Goal: Task Accomplishment & Management: Manage account settings

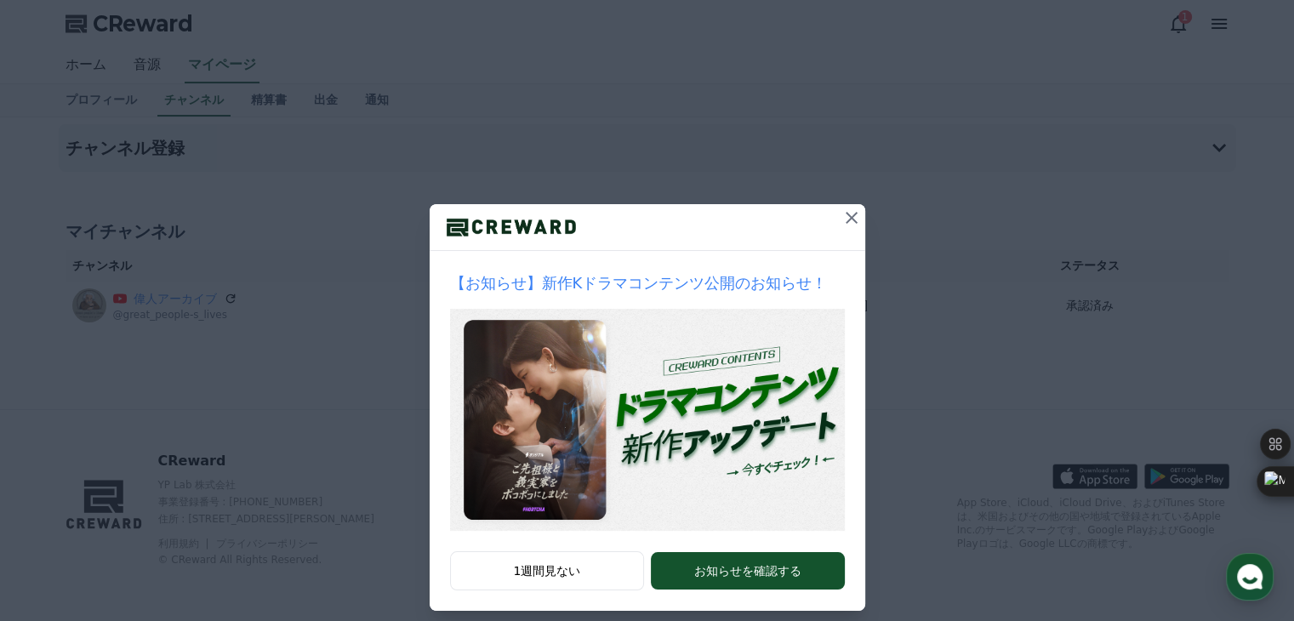
click at [841, 212] on icon at bounding box center [851, 218] width 20 height 20
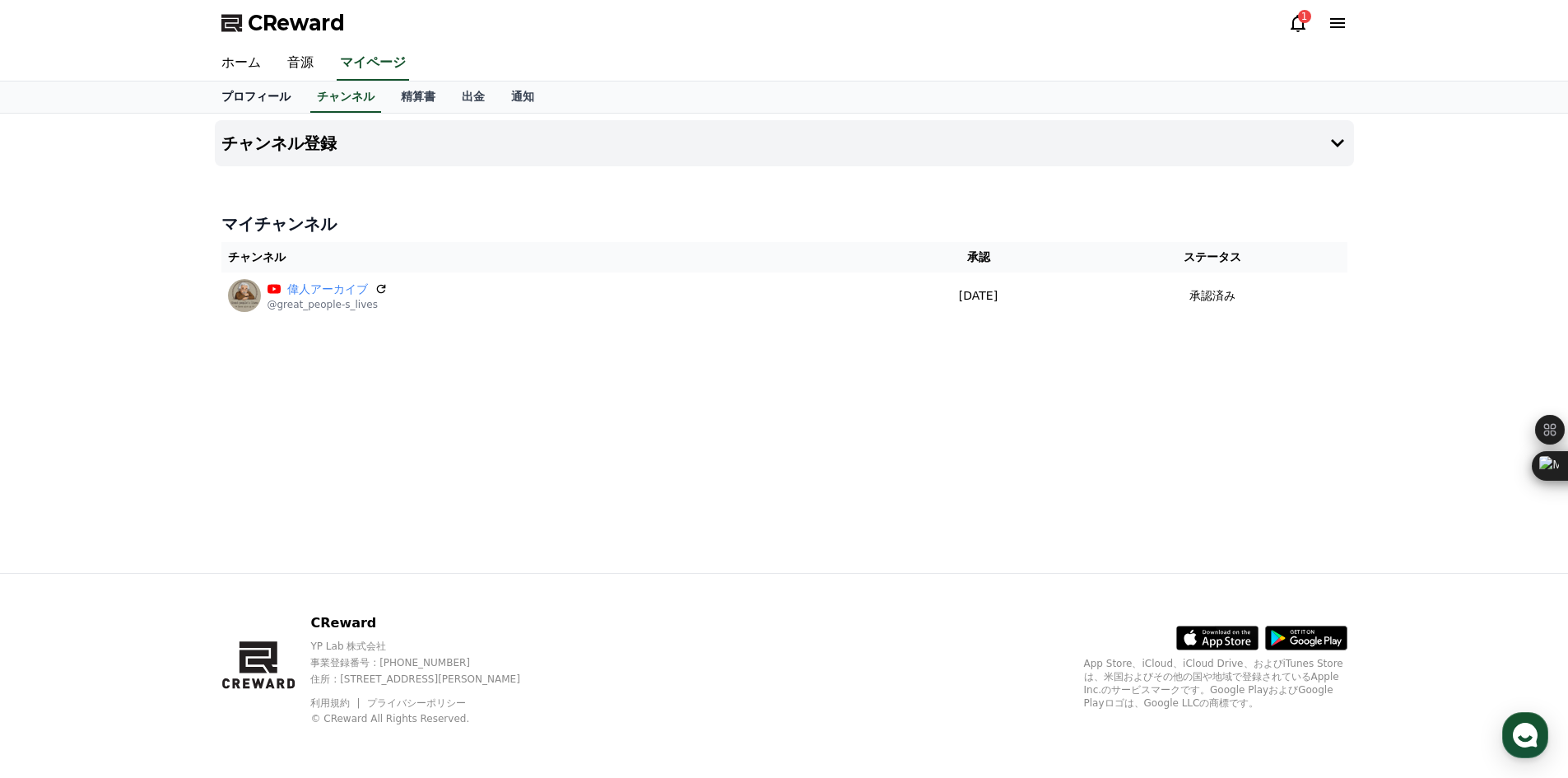
click at [255, 98] on link "プロフィール" at bounding box center [256, 97] width 96 height 31
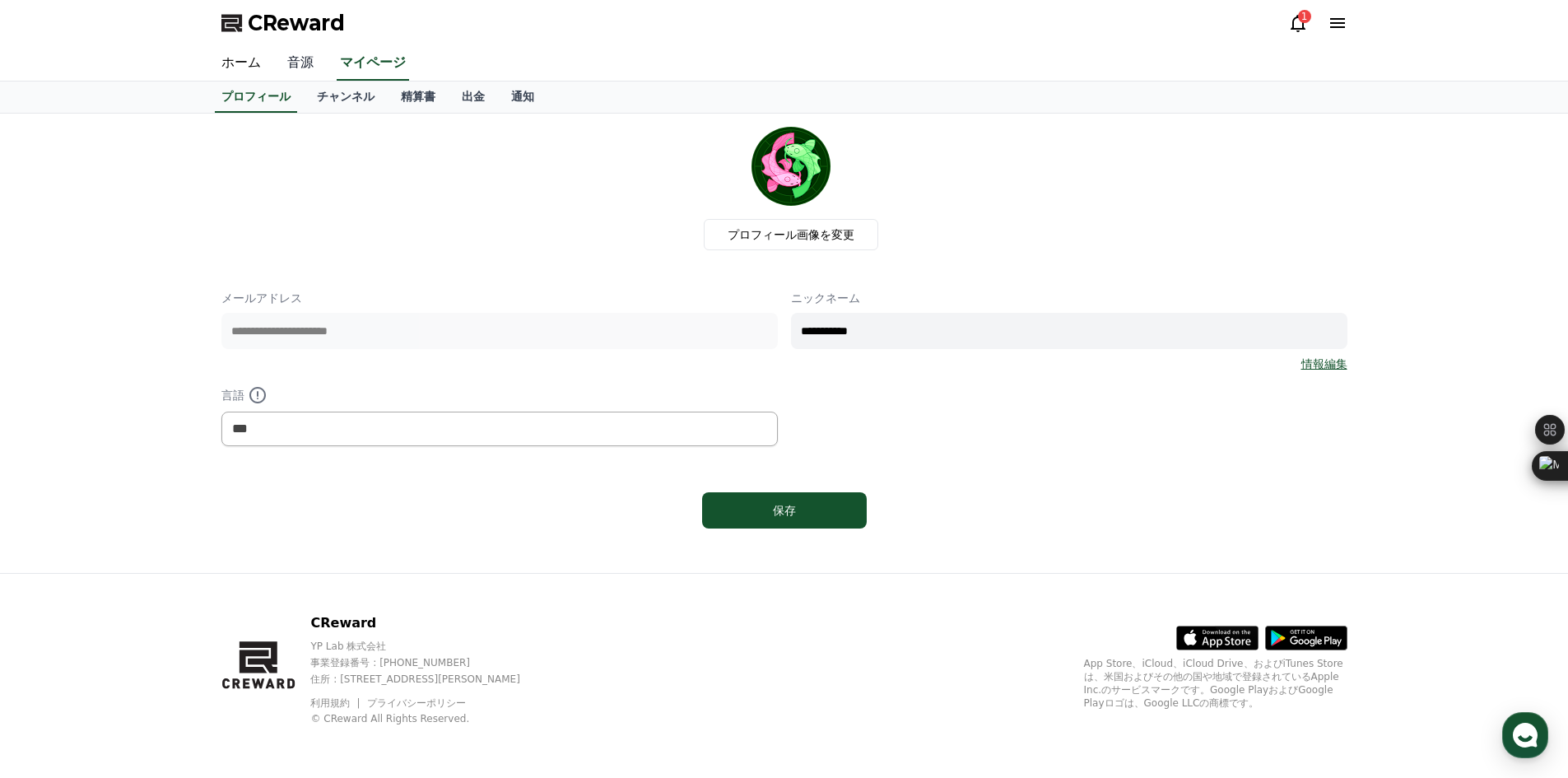
click at [291, 63] on link "音源" at bounding box center [300, 64] width 52 height 35
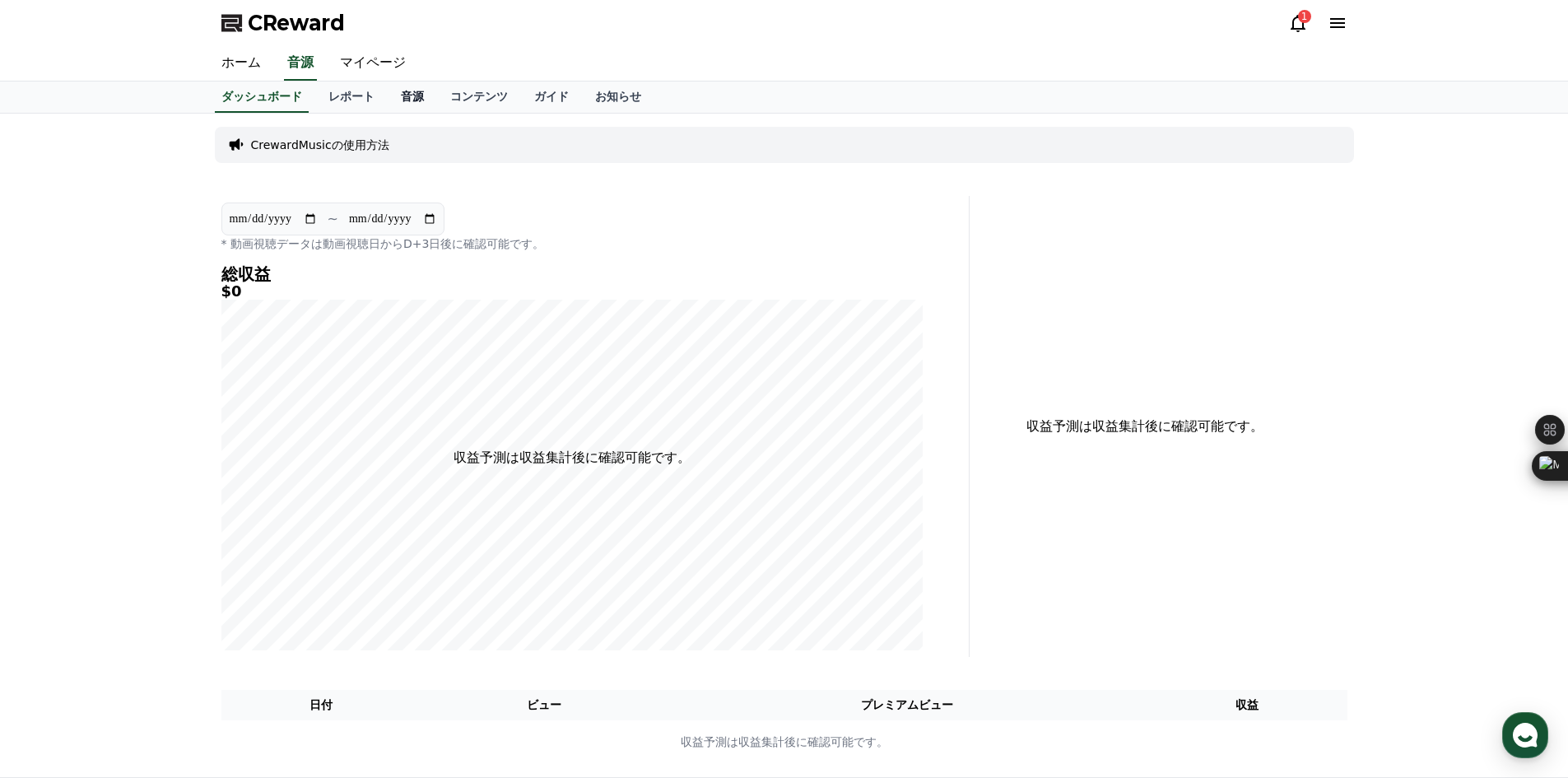
click at [388, 94] on link "音源" at bounding box center [412, 97] width 49 height 31
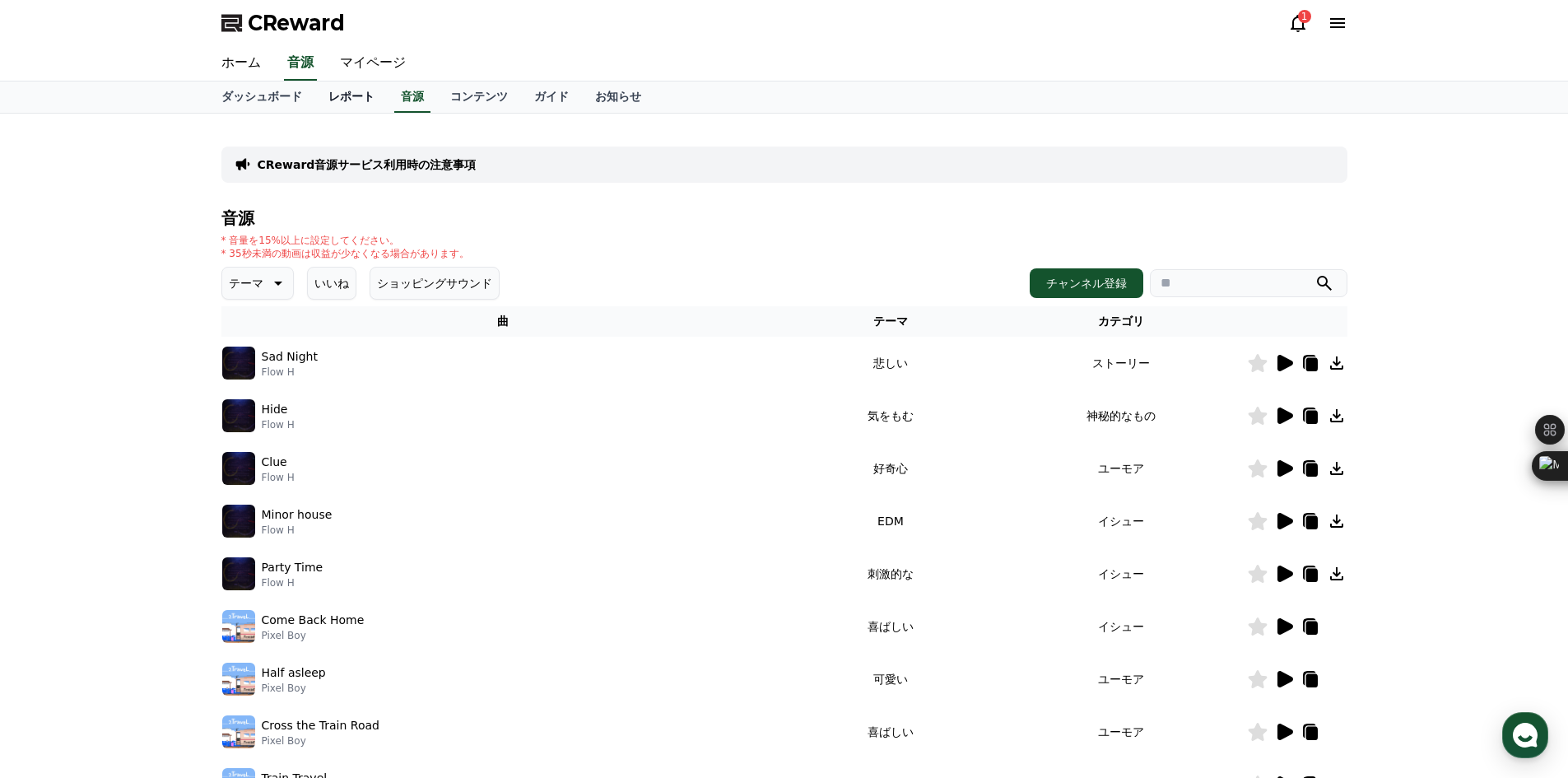
click at [326, 85] on link "レポート" at bounding box center [351, 97] width 73 height 31
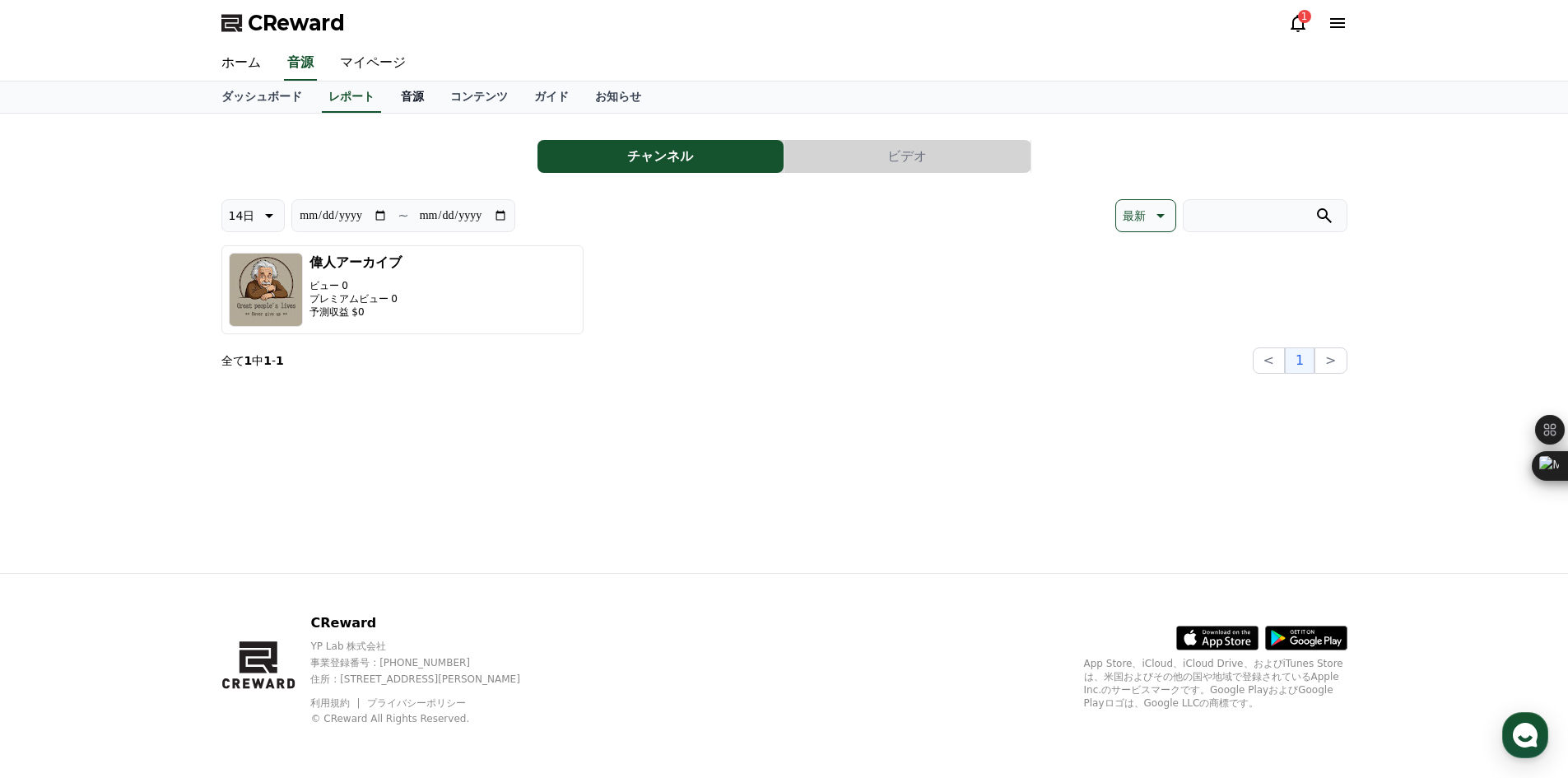
click at [388, 96] on link "音源" at bounding box center [412, 97] width 49 height 31
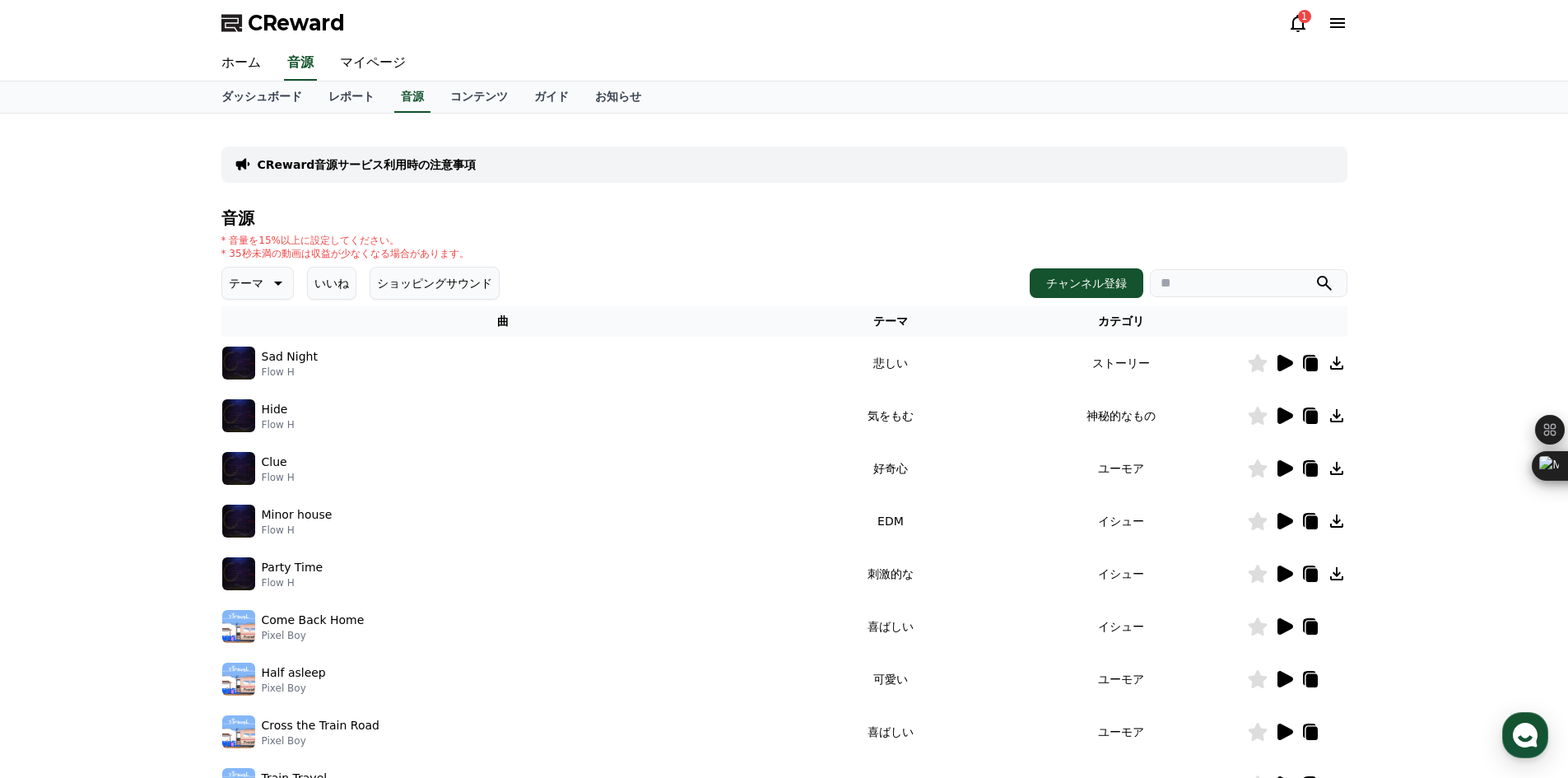
click at [1251, 360] on div at bounding box center [1298, 363] width 99 height 19
click at [1251, 359] on icon at bounding box center [1285, 363] width 15 height 16
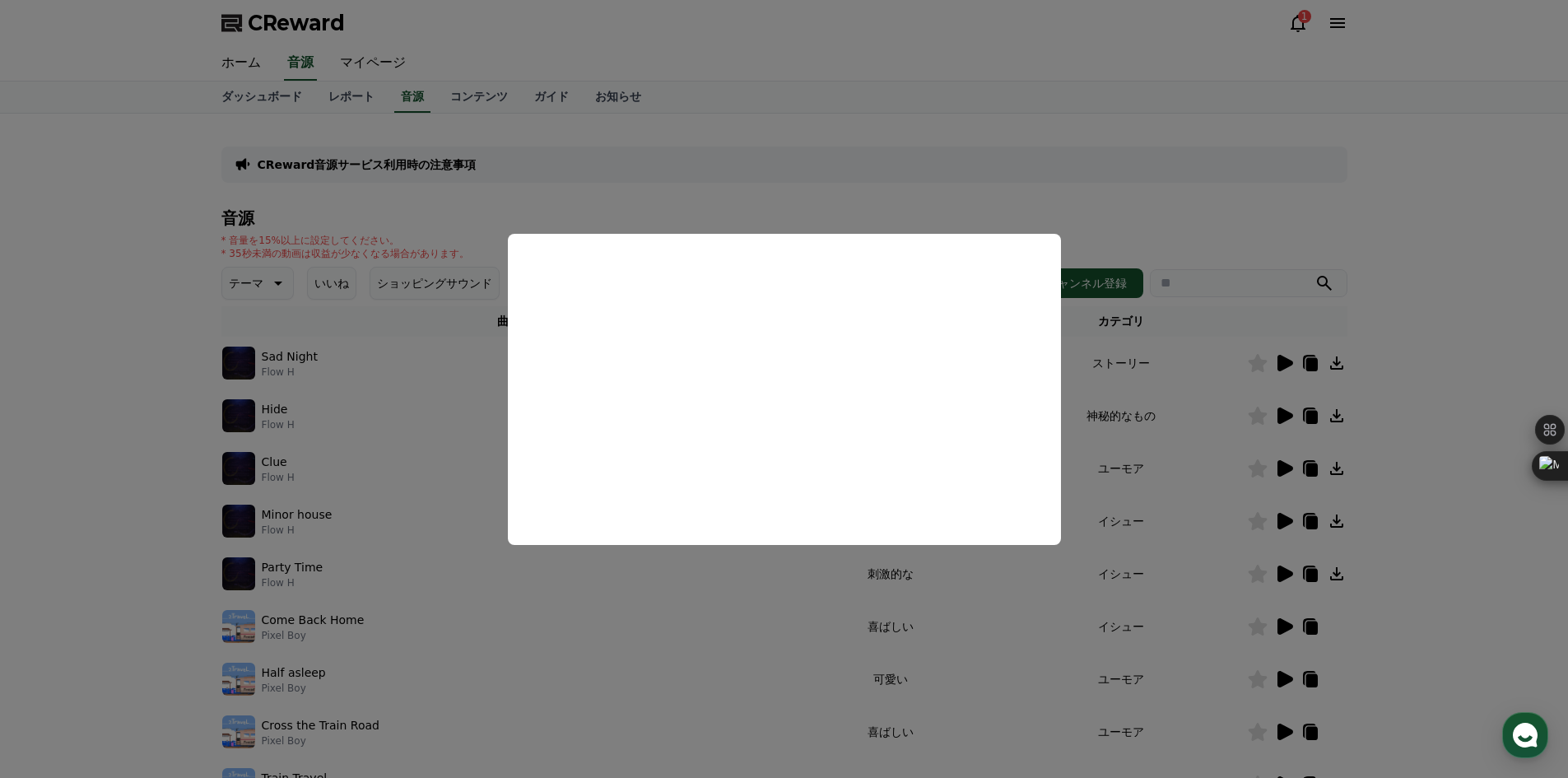
click at [1251, 189] on button "close modal" at bounding box center [784, 389] width 1568 height 778
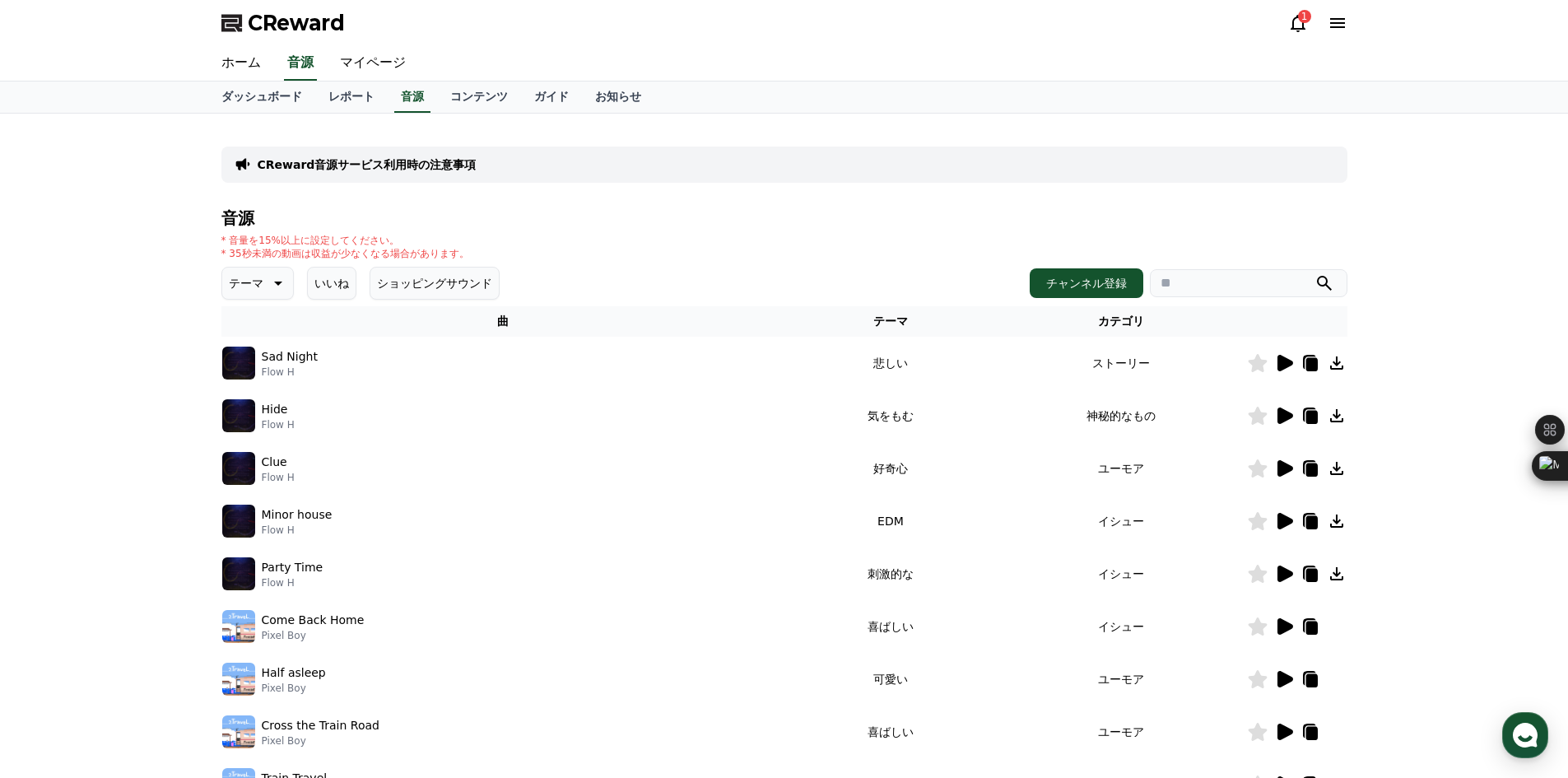
click at [1251, 361] on icon at bounding box center [1337, 363] width 19 height 19
click at [1251, 366] on icon at bounding box center [1311, 362] width 14 height 15
click at [521, 97] on link "ガイド" at bounding box center [551, 97] width 61 height 31
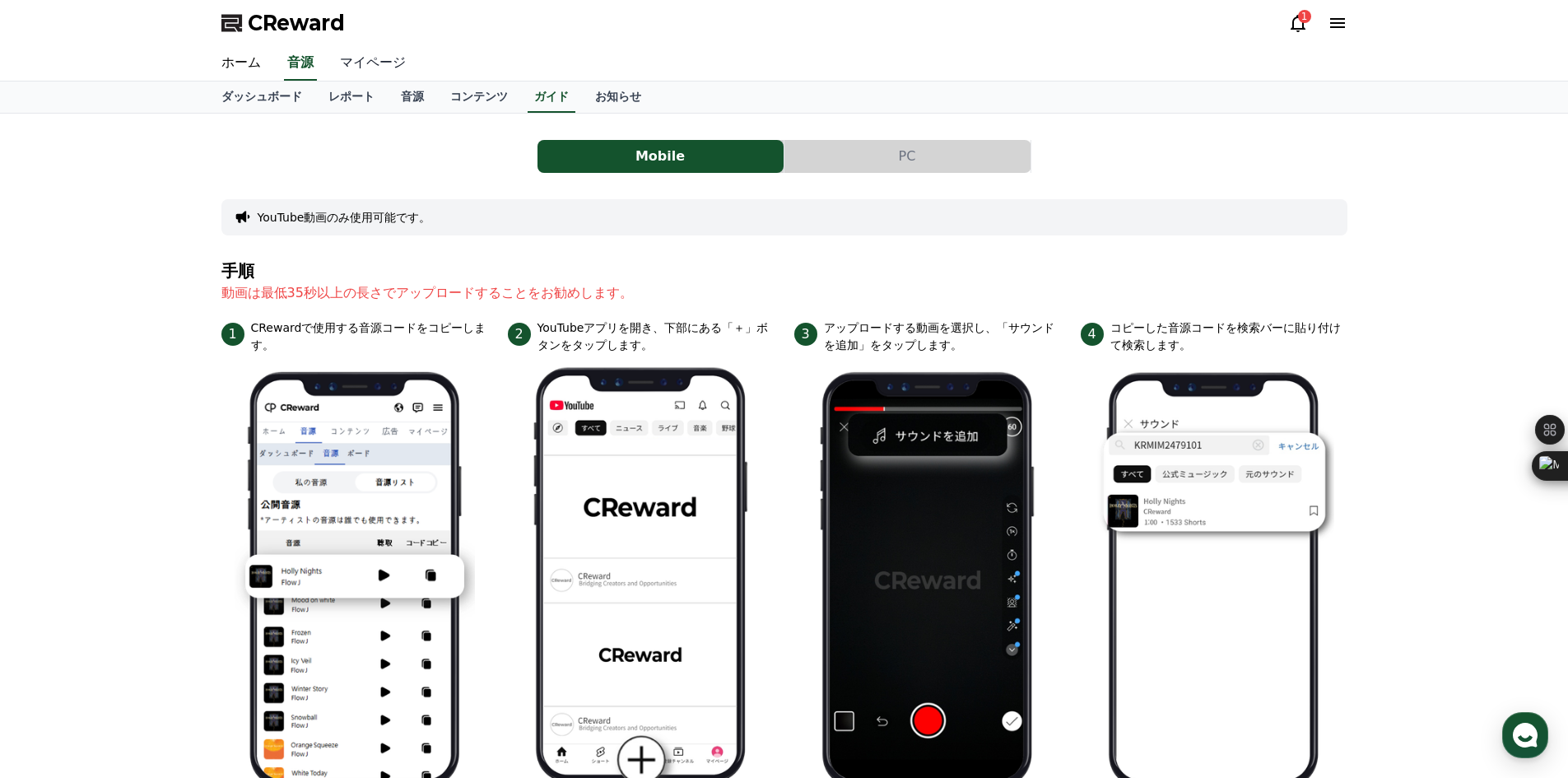
click at [345, 66] on link "マイページ" at bounding box center [373, 64] width 92 height 35
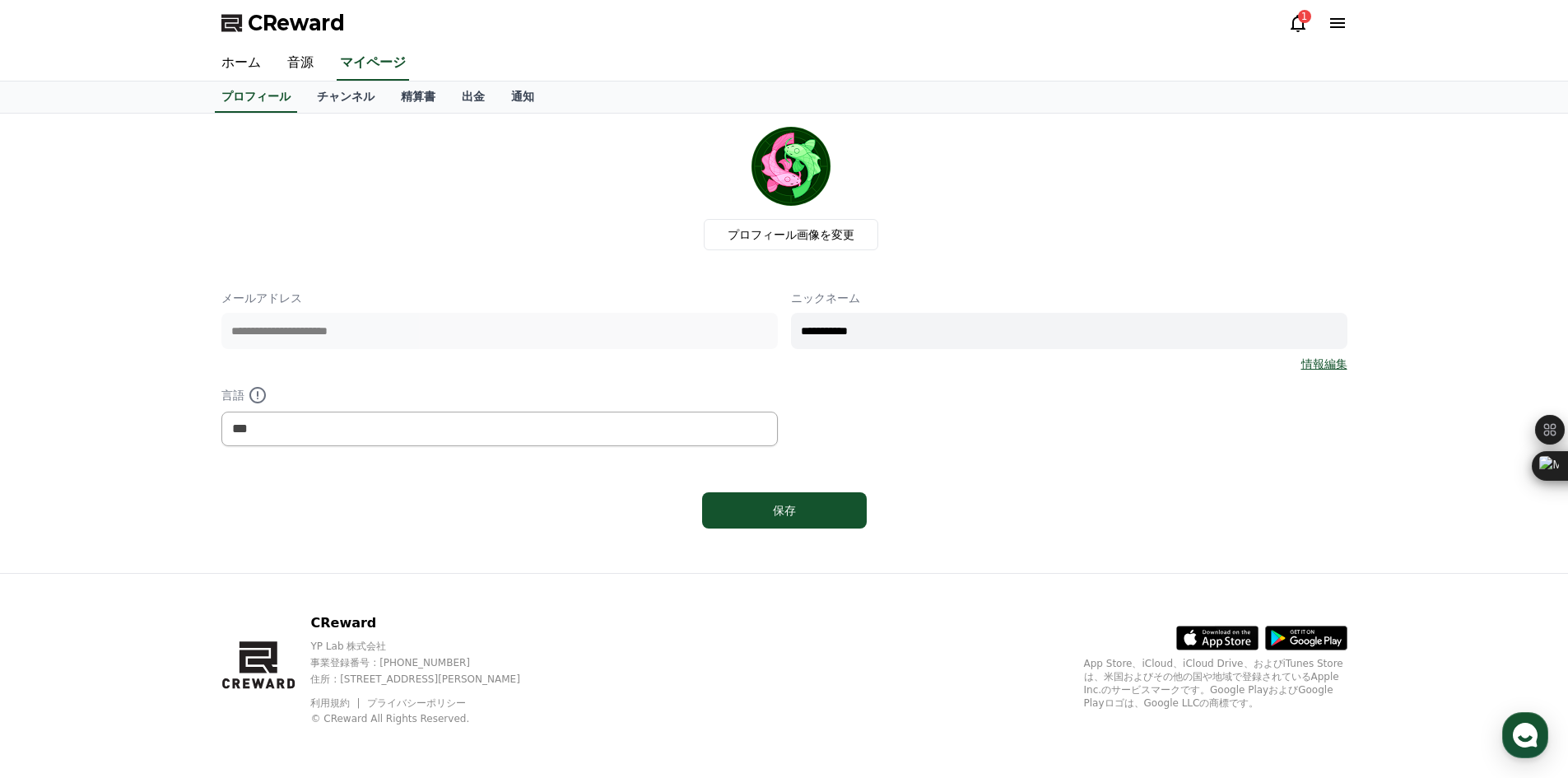
click at [1251, 24] on div "CReward 1" at bounding box center [784, 23] width 1153 height 46
click at [1251, 24] on div "1" at bounding box center [1317, 23] width 59 height 19
click at [1251, 25] on icon at bounding box center [1298, 23] width 19 height 19
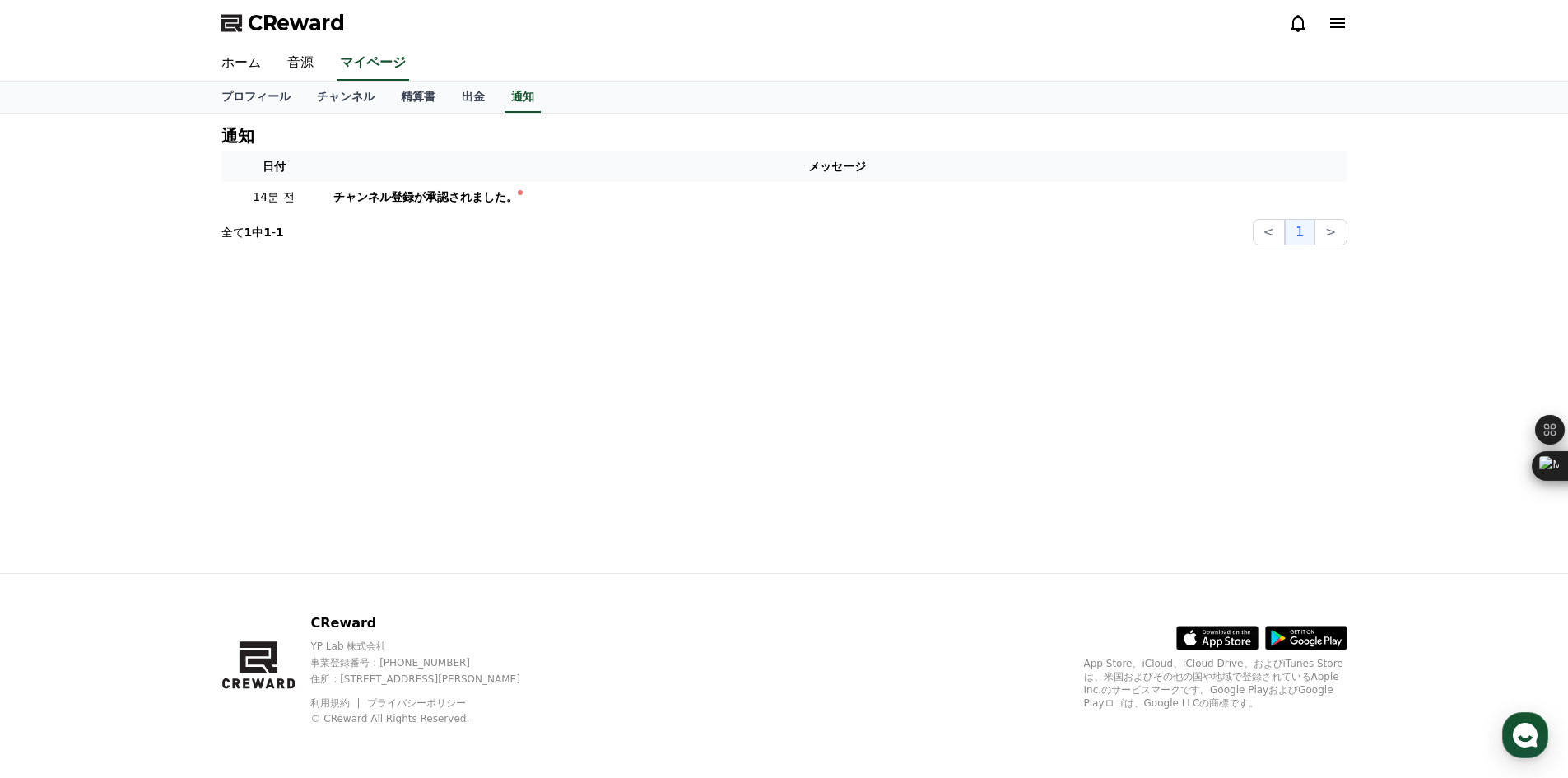
click at [1251, 25] on icon at bounding box center [1338, 23] width 19 height 19
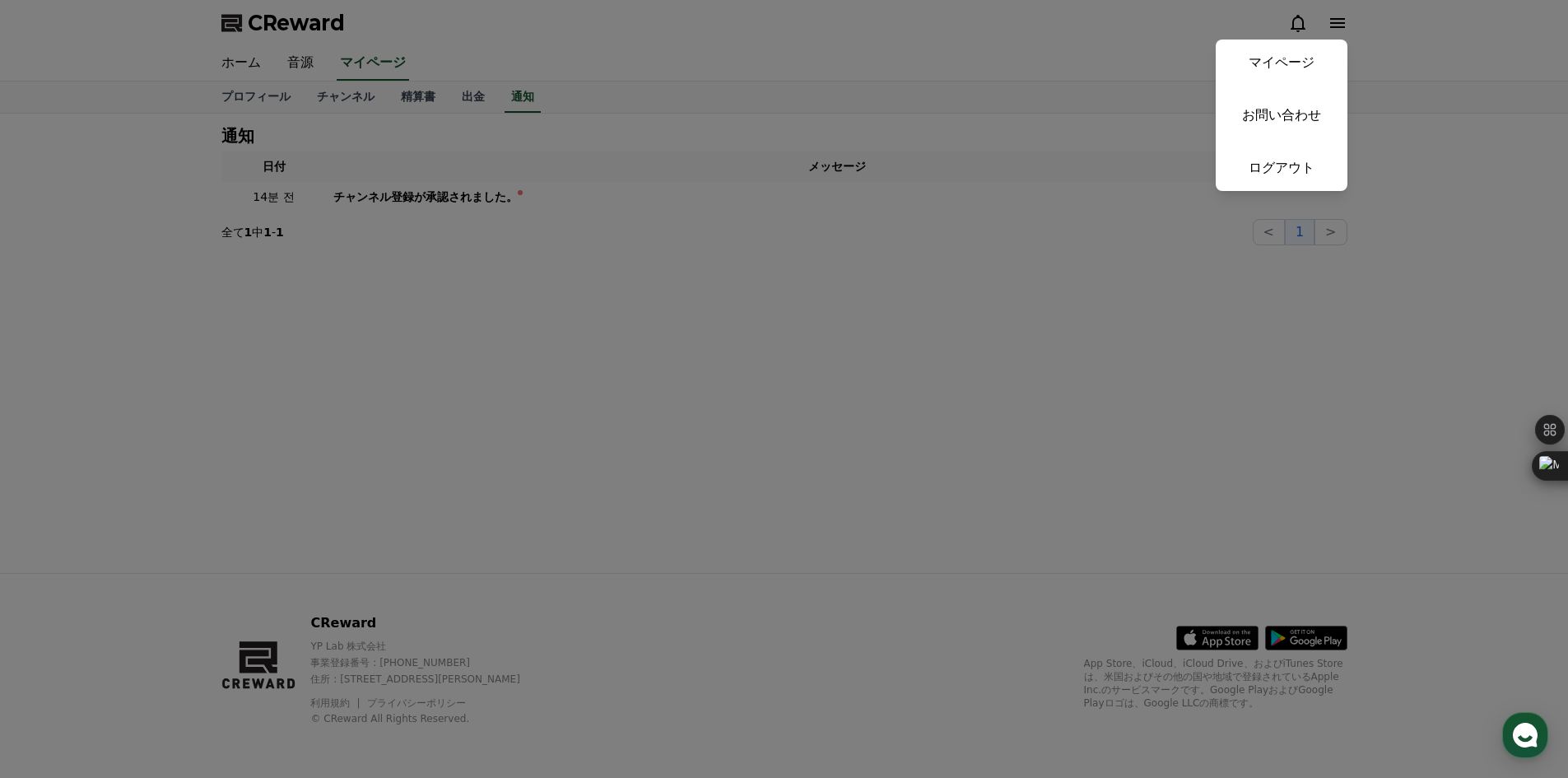
click at [1251, 96] on button "close" at bounding box center [784, 389] width 1568 height 778
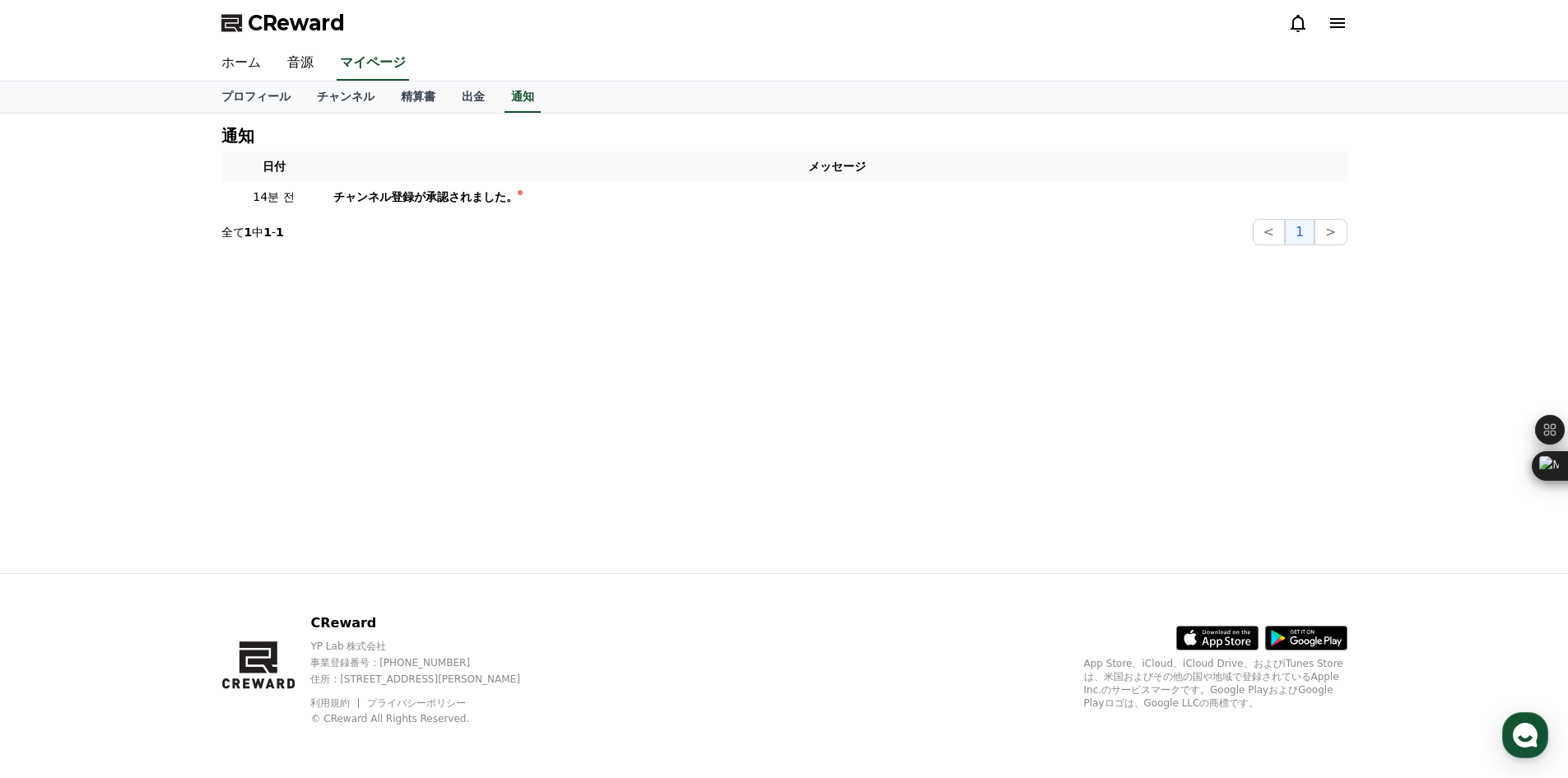
click at [247, 65] on link "ホーム" at bounding box center [241, 64] width 66 height 35
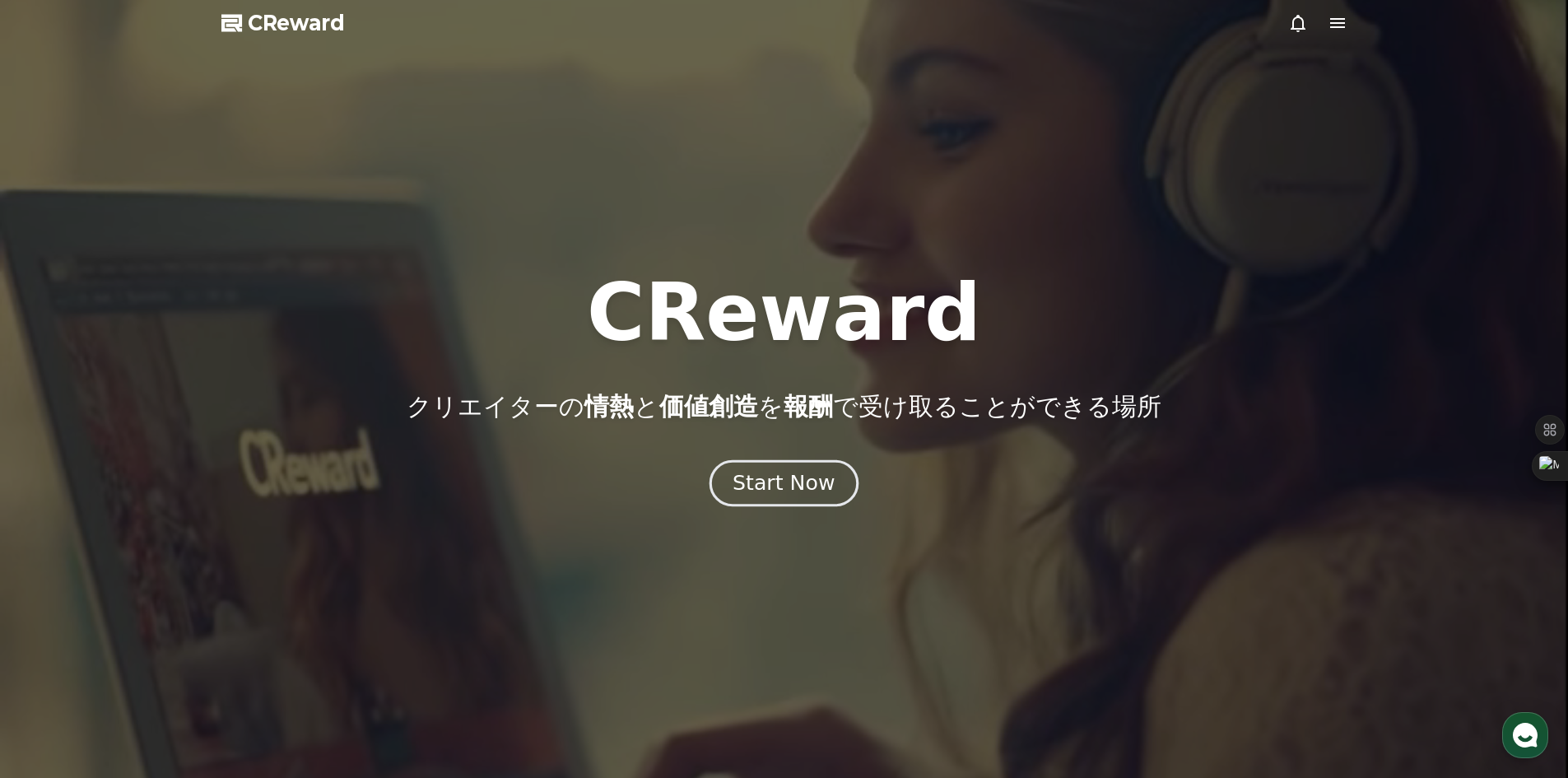
click at [774, 484] on div "Start Now" at bounding box center [783, 483] width 102 height 28
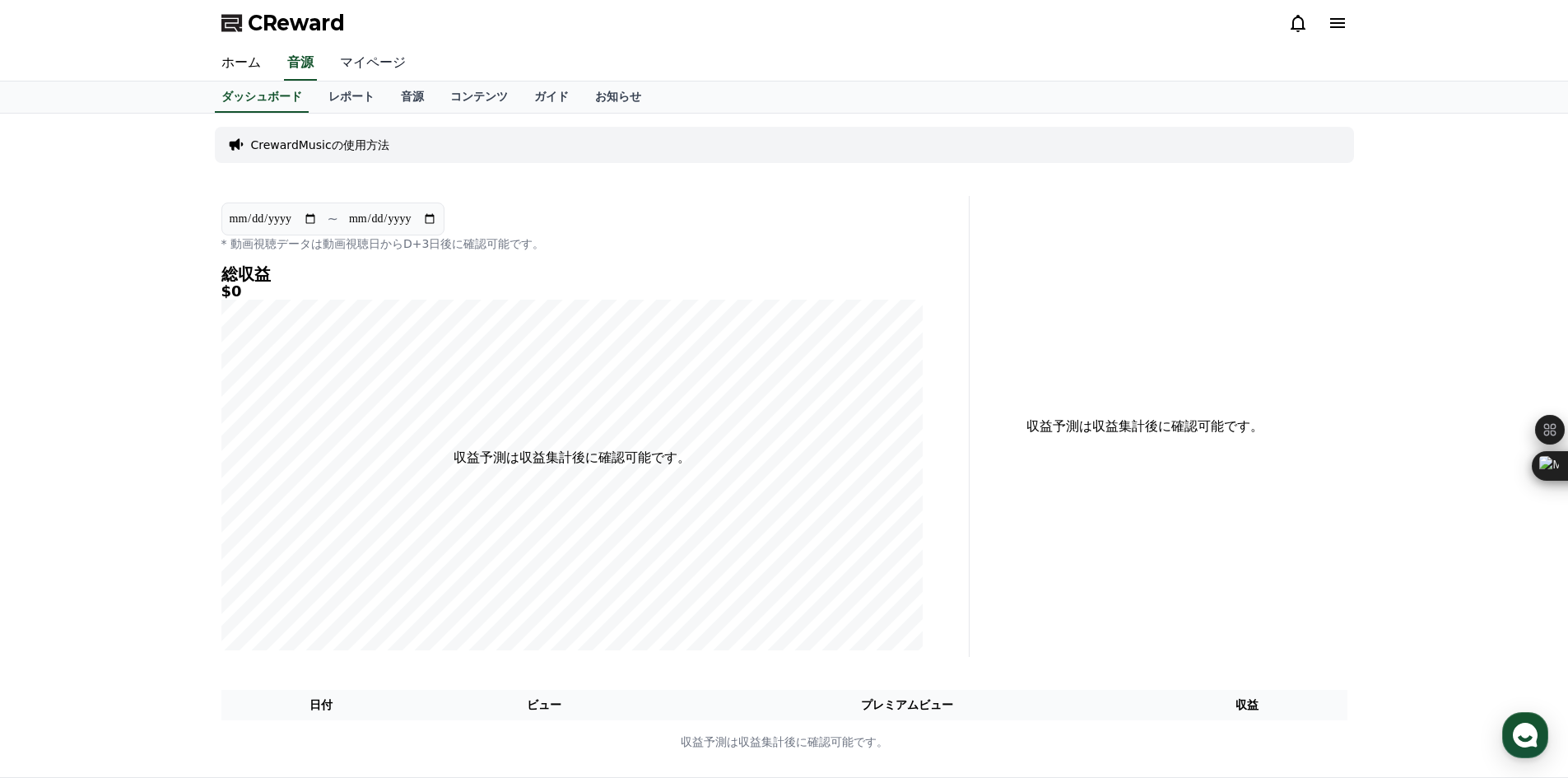
click at [381, 58] on link "マイページ" at bounding box center [373, 64] width 92 height 35
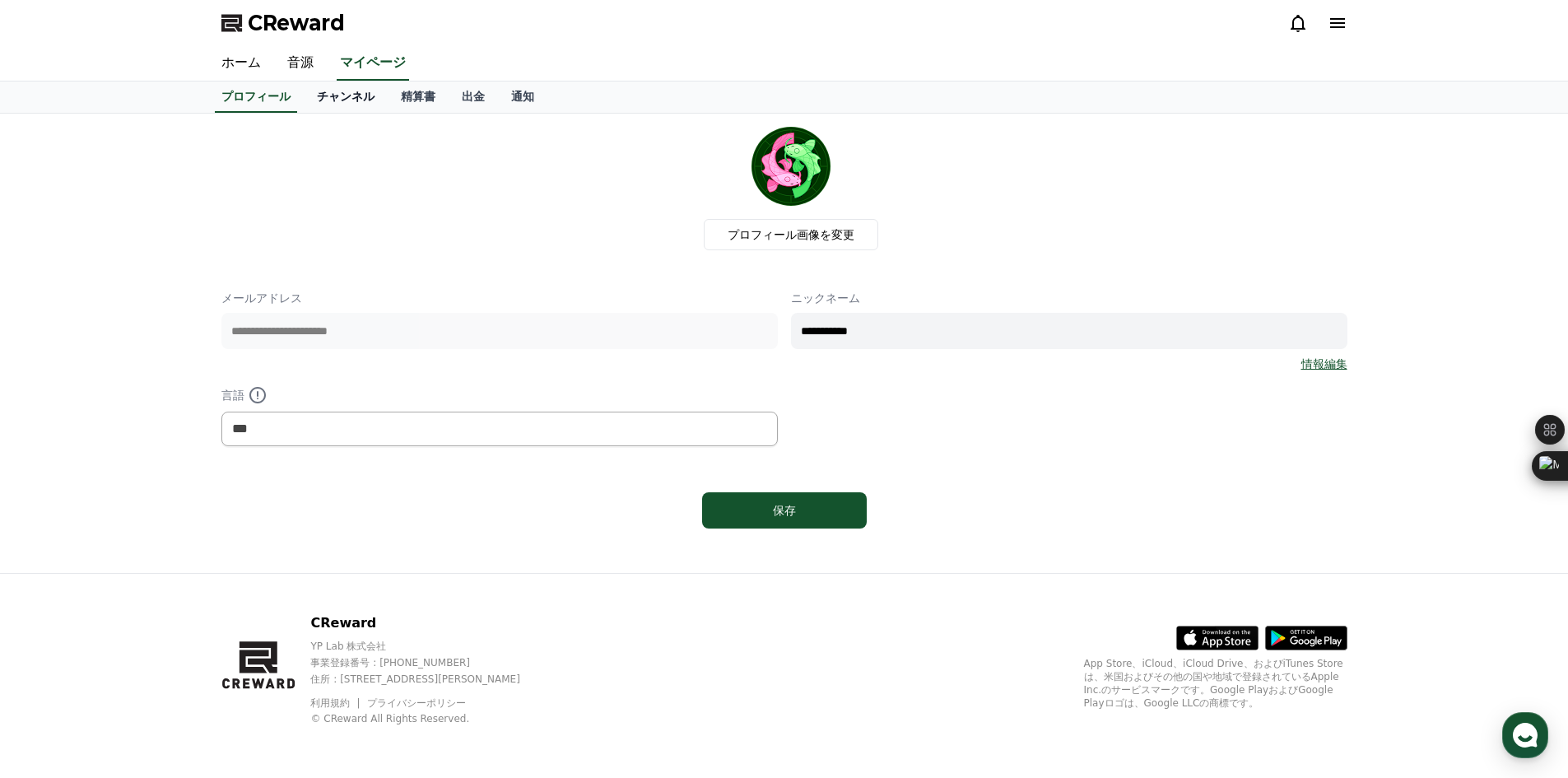
click at [332, 97] on link "チャンネル" at bounding box center [346, 97] width 84 height 31
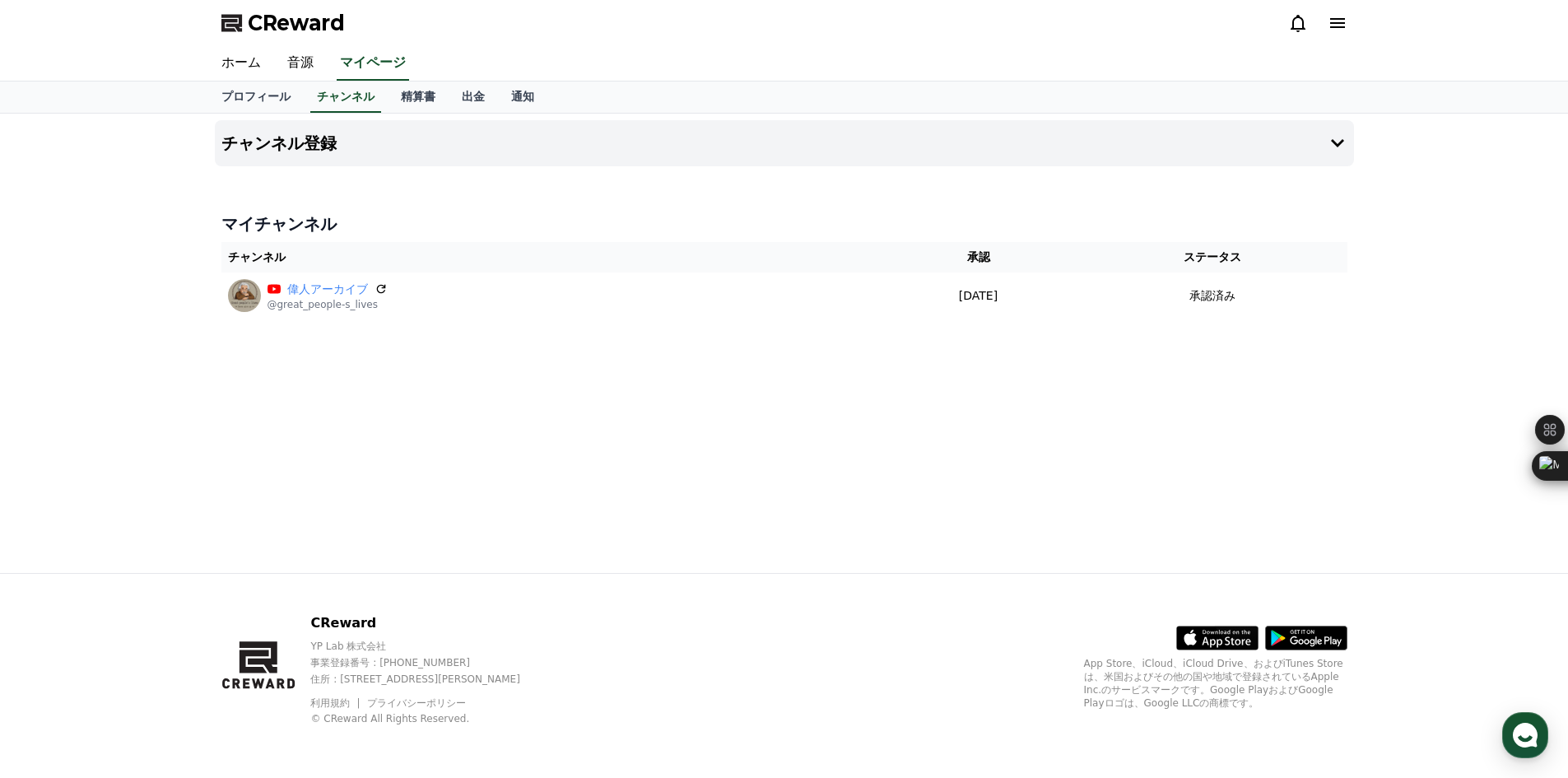
click at [364, 113] on div "プロフィール チャンネル 精算書 出金 通知" at bounding box center [784, 97] width 1568 height 32
click at [388, 96] on link "精算書" at bounding box center [418, 97] width 61 height 31
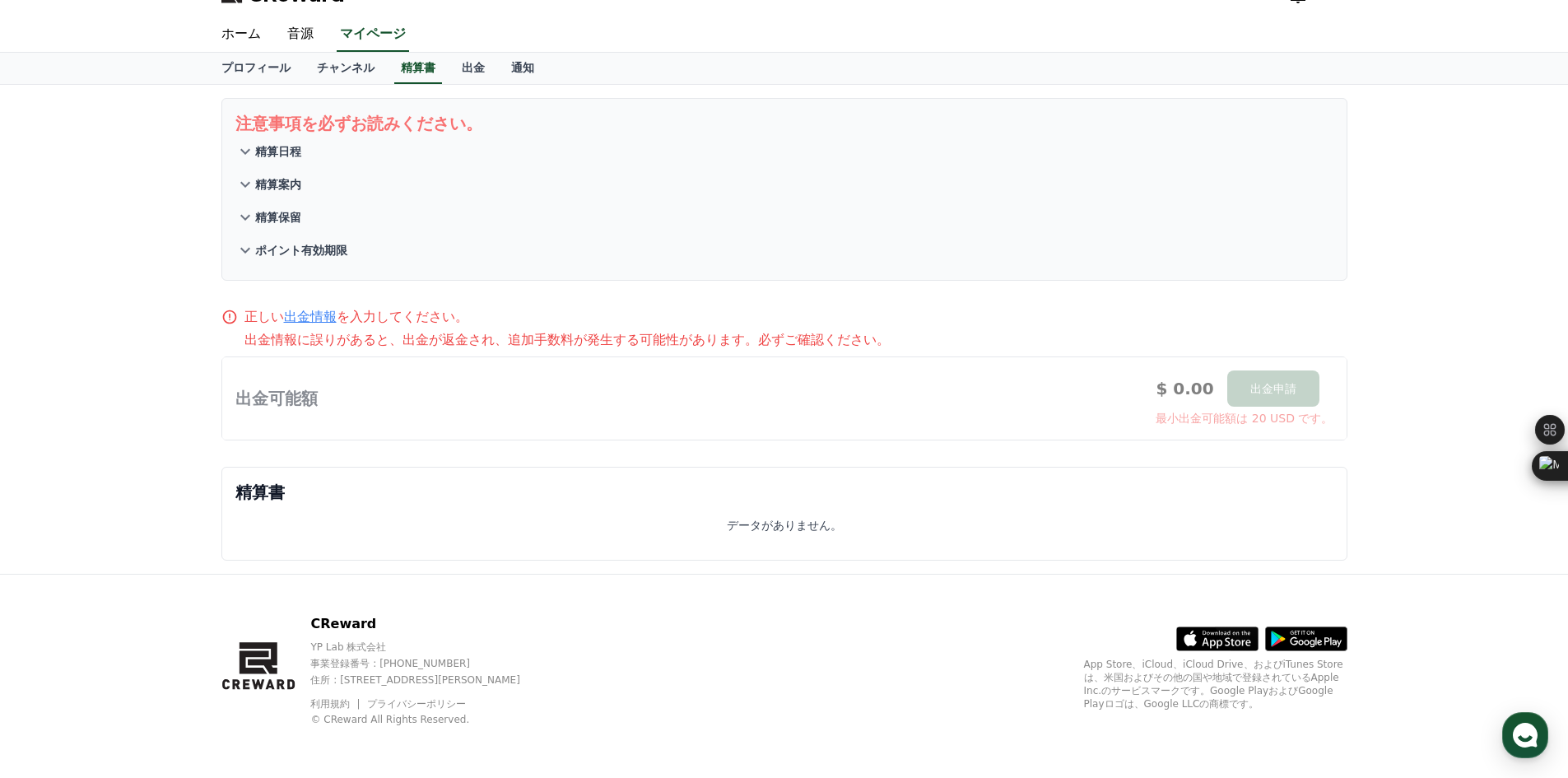
scroll to position [30, 0]
click at [449, 66] on link "出金" at bounding box center [473, 68] width 49 height 31
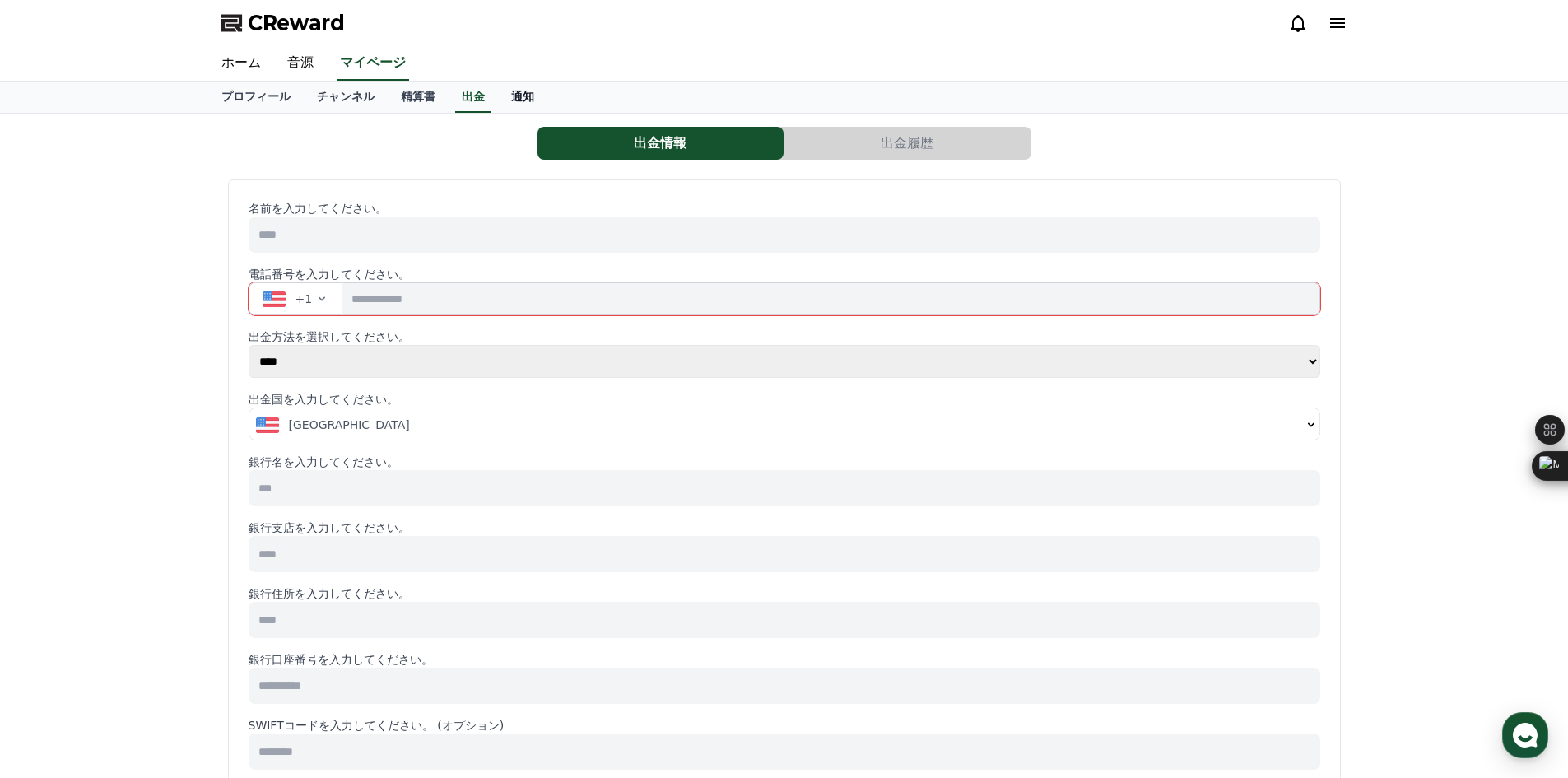
click at [498, 107] on link "通知" at bounding box center [523, 97] width 49 height 31
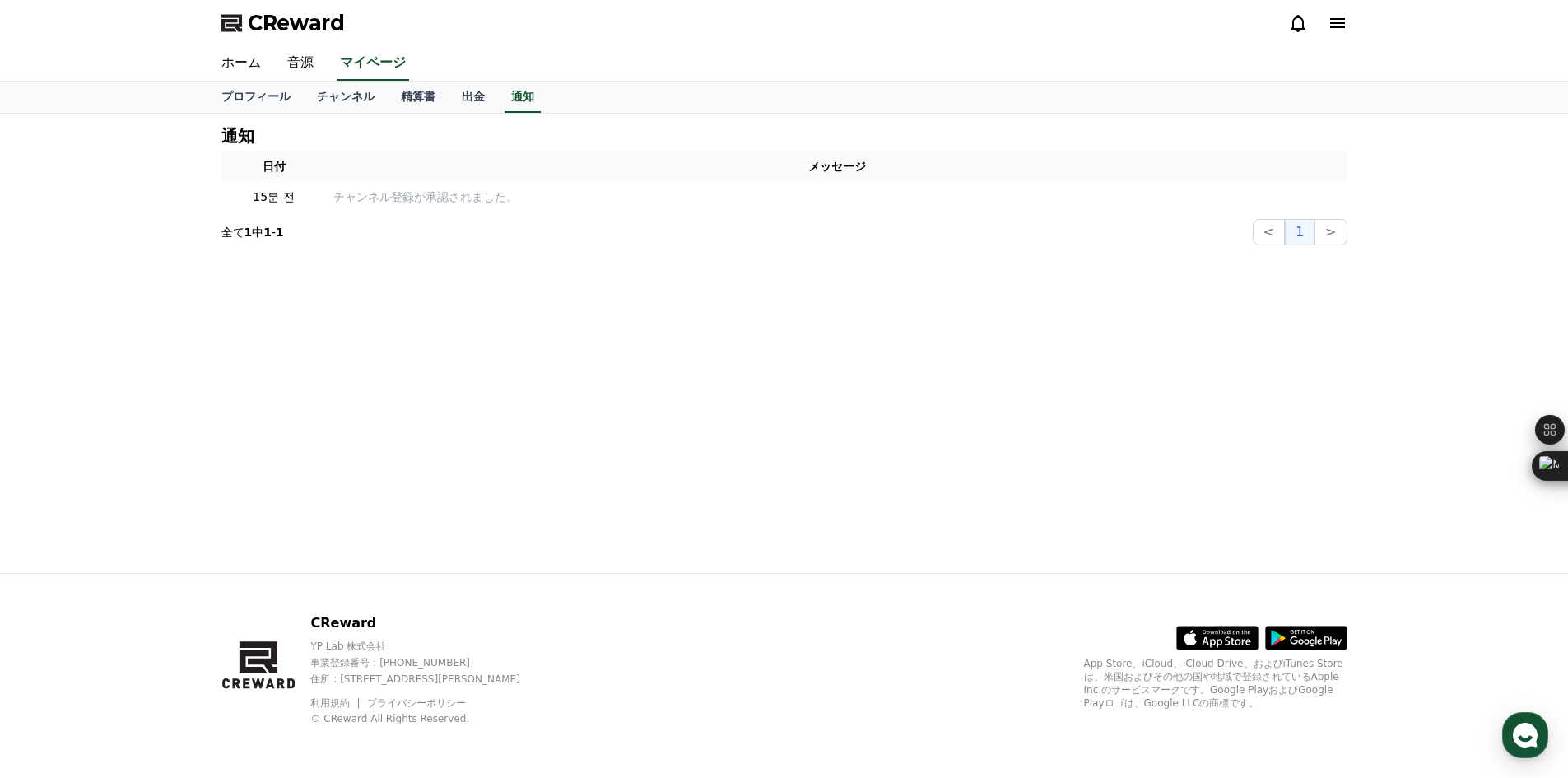
click at [469, 93] on div "プロフィール チャンネル 精算書 出金 通知" at bounding box center [784, 97] width 1153 height 31
click at [449, 96] on link "出金" at bounding box center [473, 97] width 49 height 31
